Goal: Task Accomplishment & Management: Manage account settings

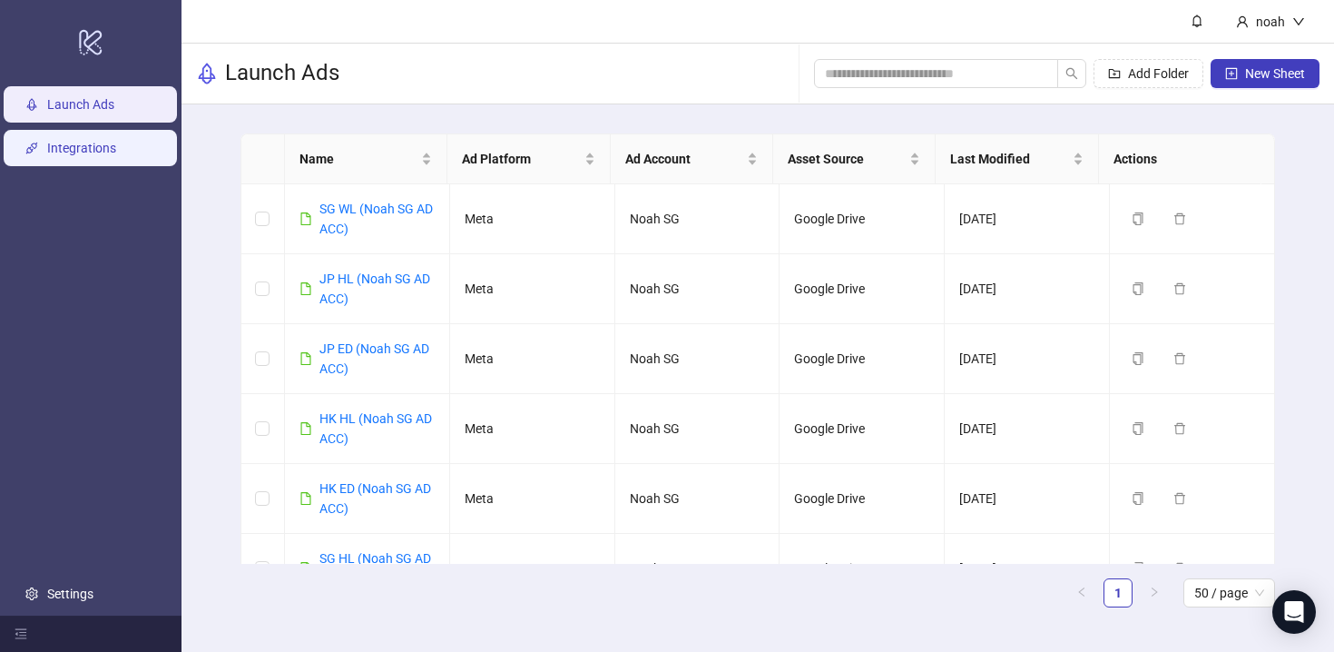
click at [113, 149] on link "Integrations" at bounding box center [81, 149] width 69 height 15
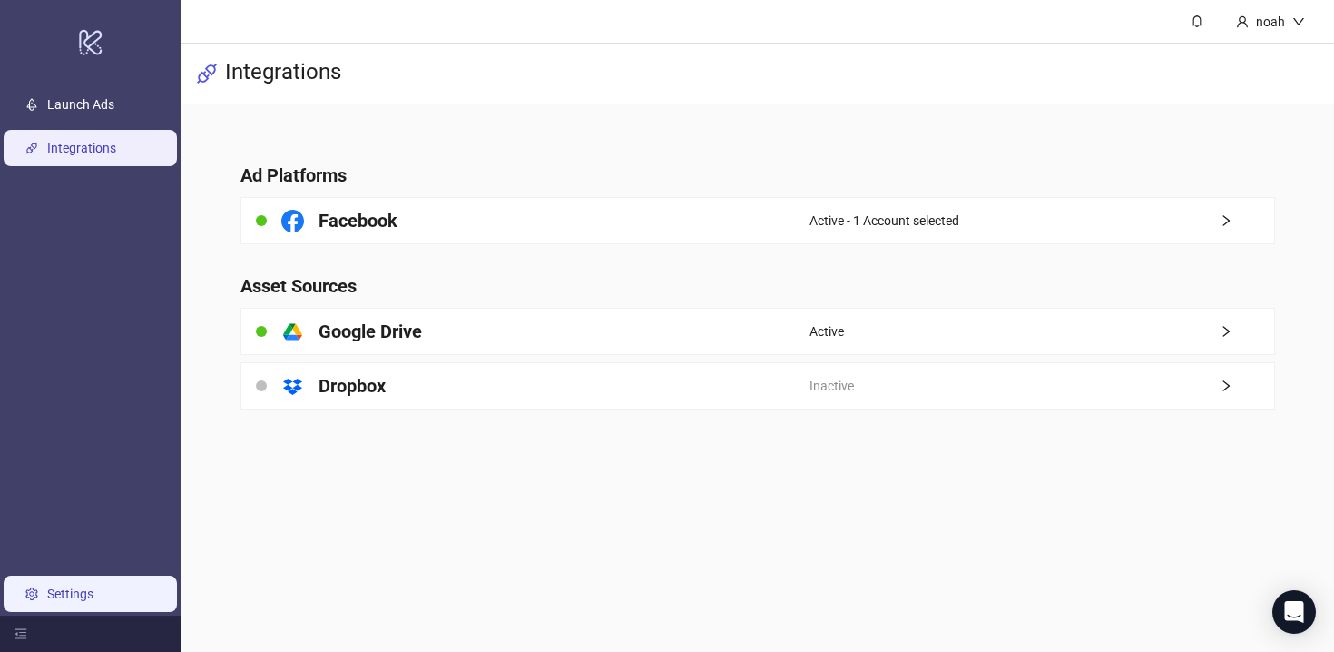
click at [93, 600] on link "Settings" at bounding box center [70, 593] width 46 height 15
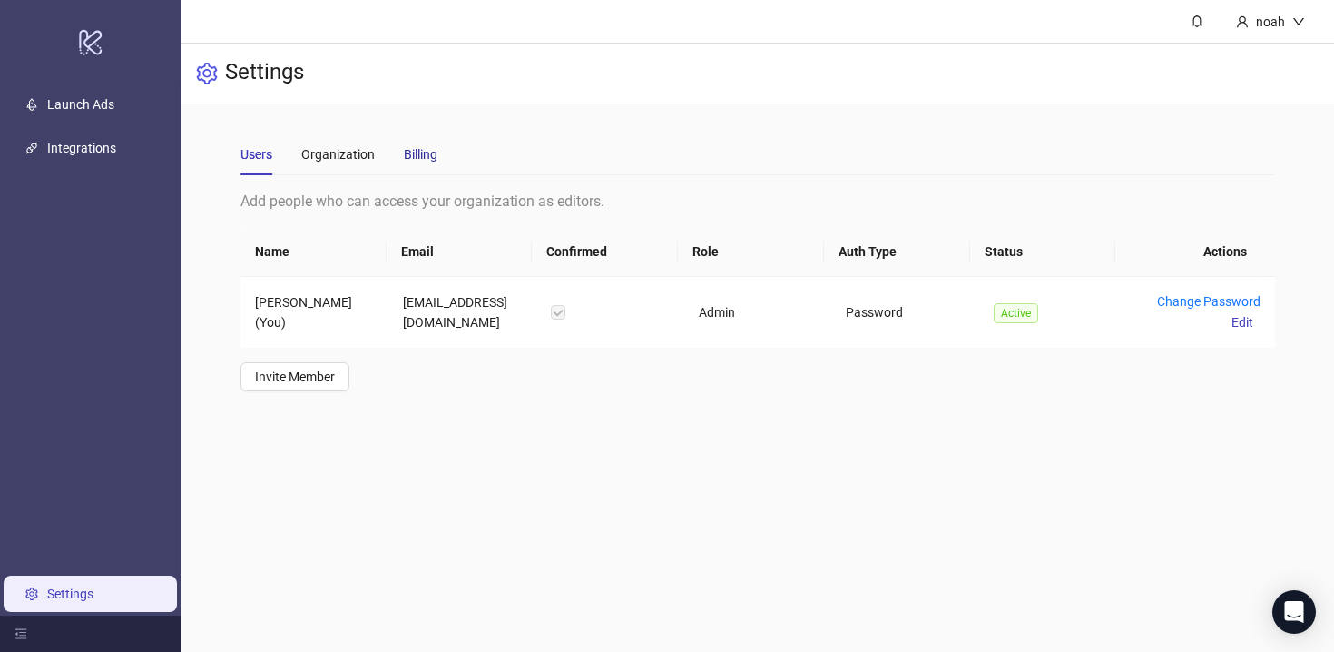
click at [413, 154] on div "Billing" at bounding box center [421, 154] width 34 height 20
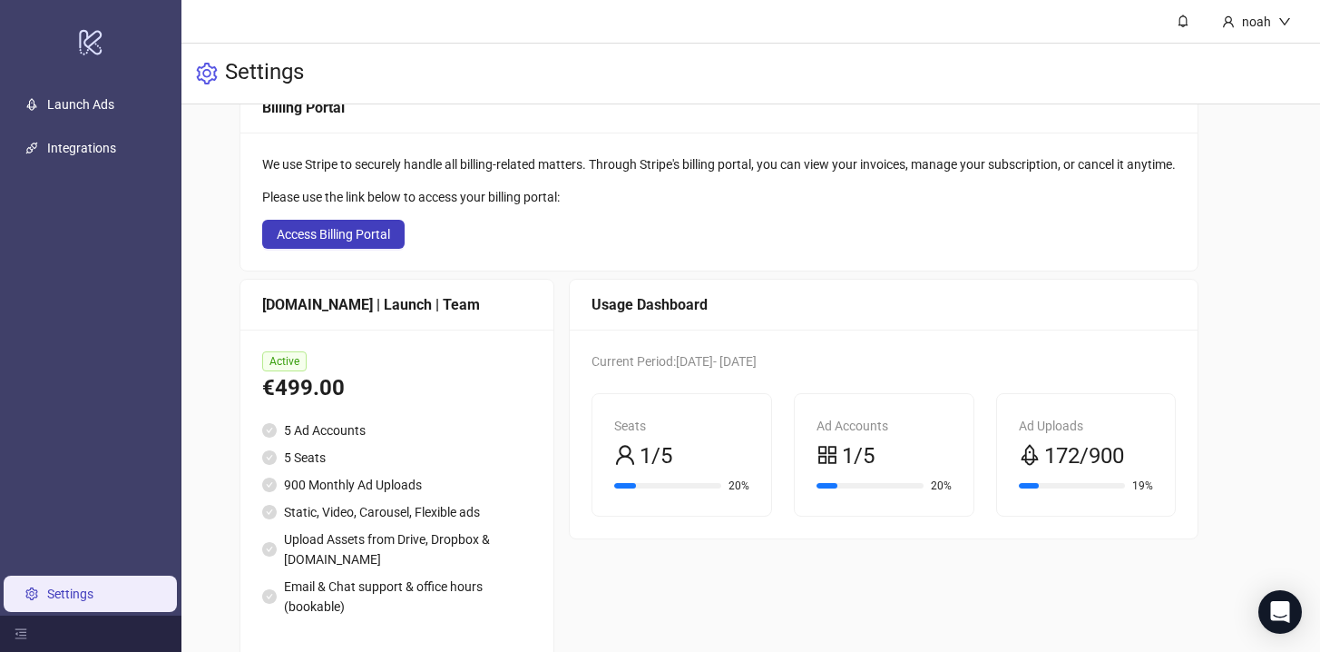
scroll to position [145, 0]
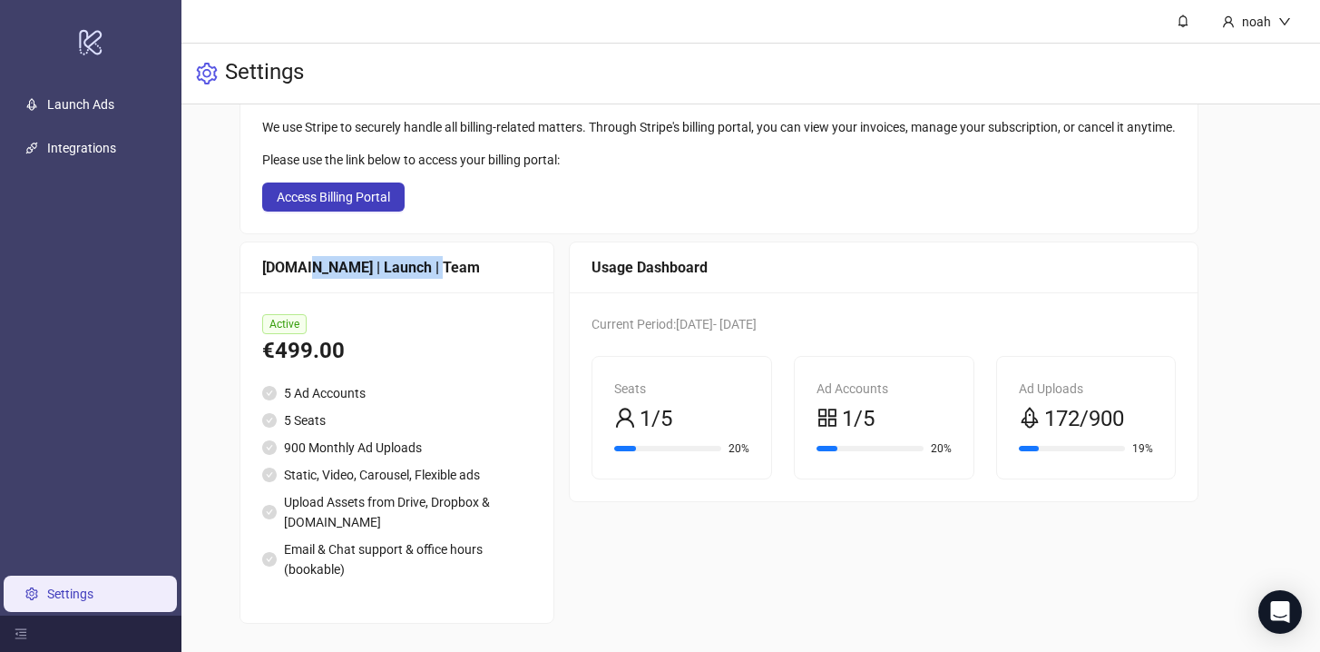
drag, startPoint x: 301, startPoint y: 272, endPoint x: 447, endPoint y: 277, distance: 145.3
click at [447, 277] on div "[DOMAIN_NAME] | Launch | Team" at bounding box center [397, 267] width 270 height 23
click at [684, 576] on div "Usage Dashboard Current Period: [DATE] - [DATE] Seats 1/5 20% Ad Accounts 1/5 2…" at bounding box center [884, 432] width 630 height 382
